Goal: Task Accomplishment & Management: Manage account settings

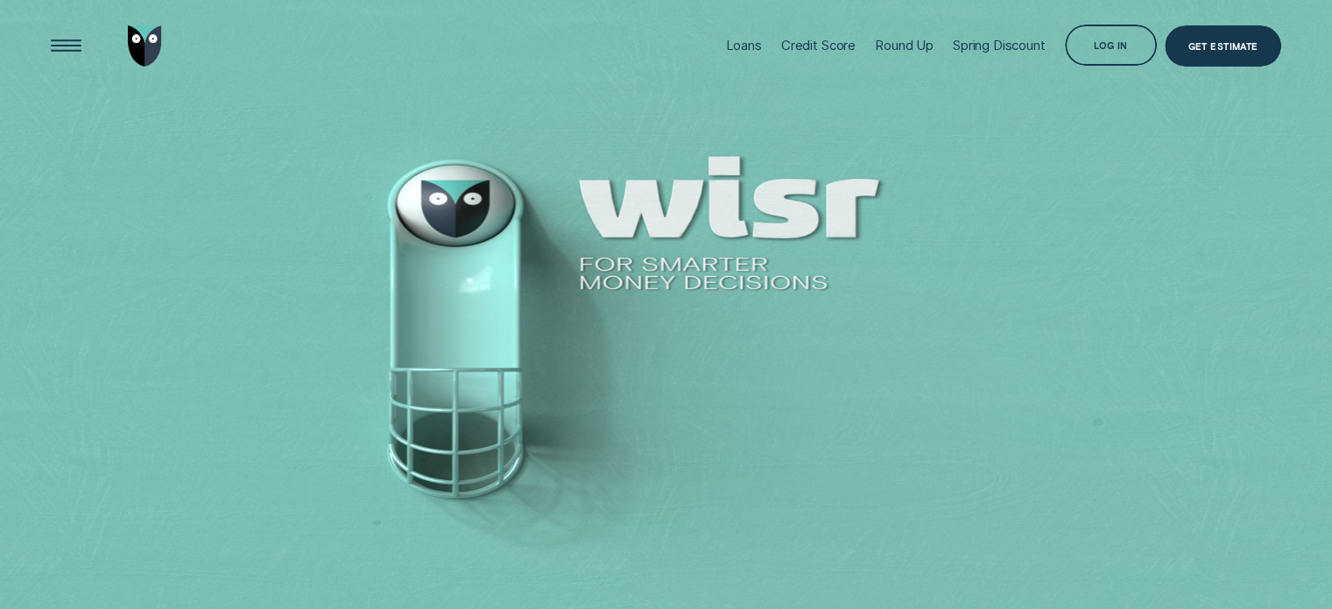
click at [1215, 44] on div "Get Estimate" at bounding box center [1223, 48] width 70 height 8
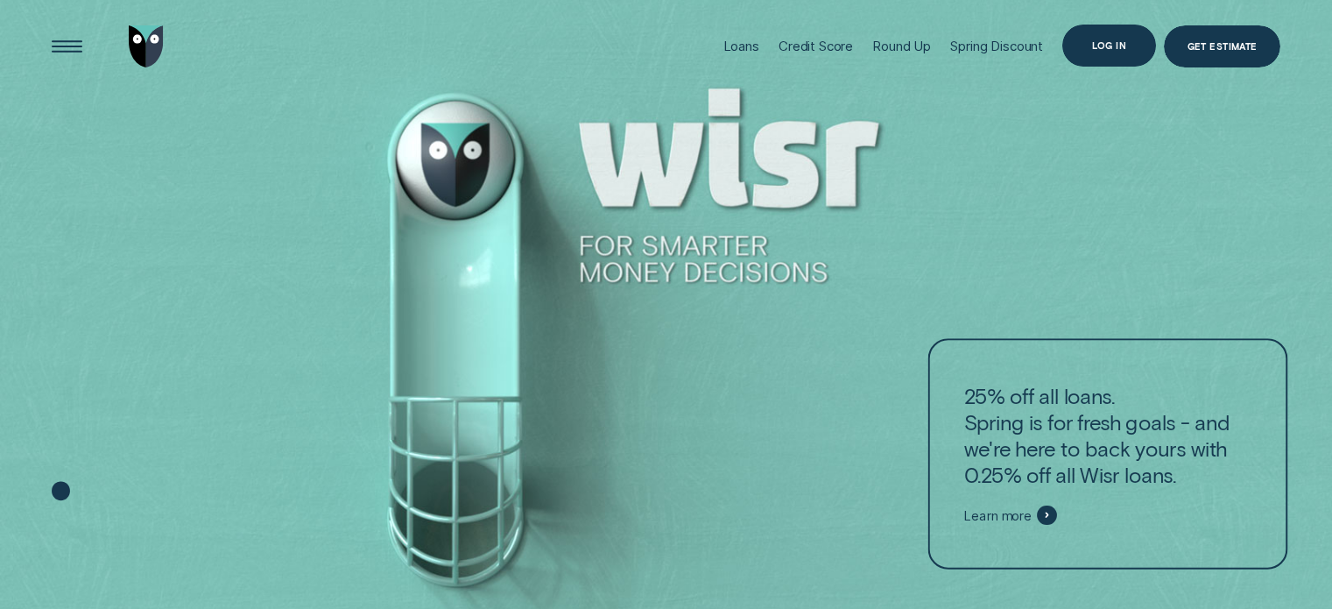
click at [1119, 51] on div "Log in" at bounding box center [1110, 46] width 94 height 42
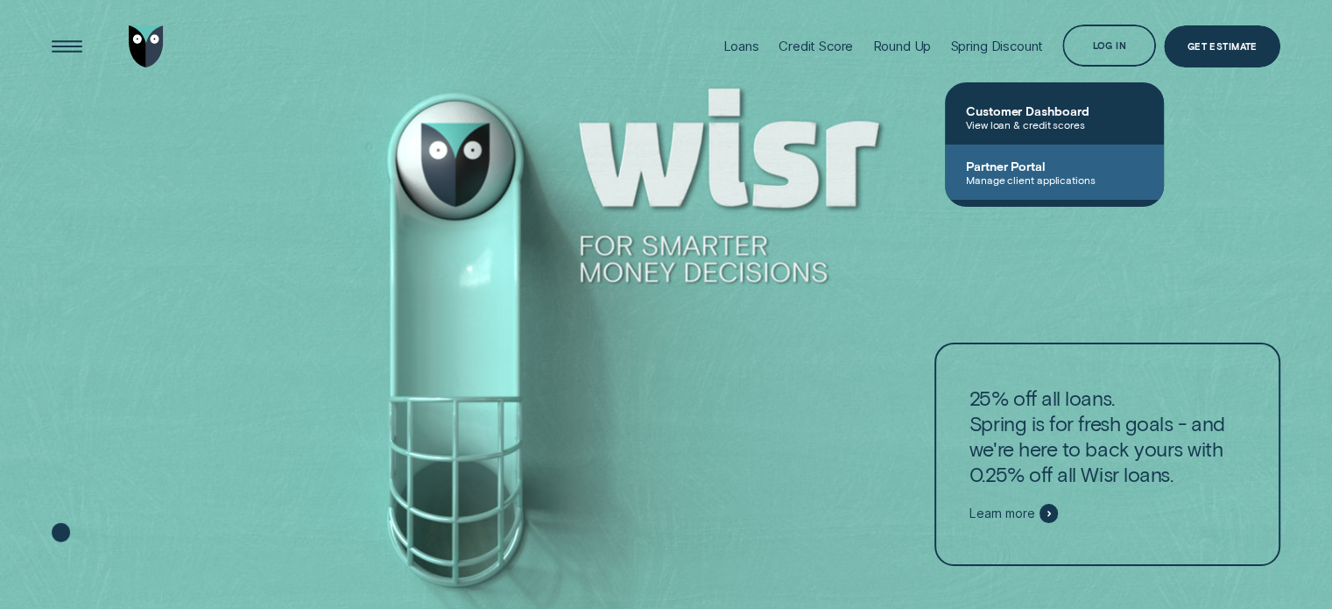
click at [1051, 174] on span "Manage client applications" at bounding box center [1054, 179] width 177 height 12
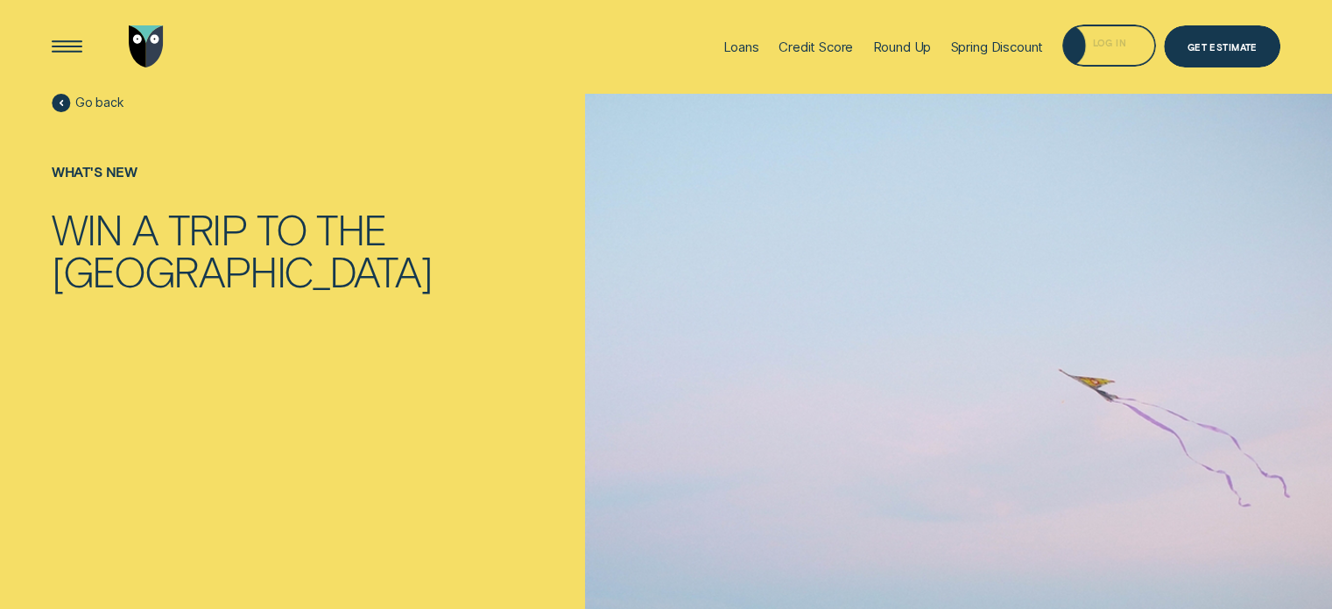
click at [1114, 53] on div "Log in" at bounding box center [1110, 46] width 94 height 42
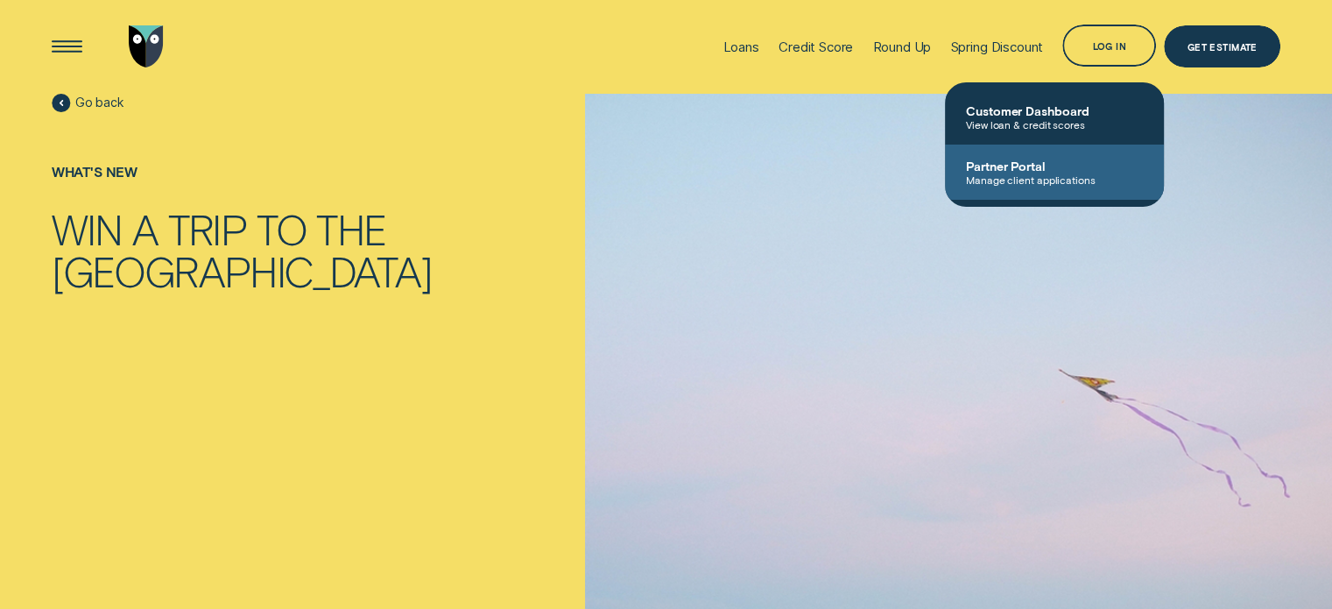
click at [1058, 181] on span "Manage client applications" at bounding box center [1054, 179] width 177 height 12
